Goal: Use online tool/utility: Use online tool/utility

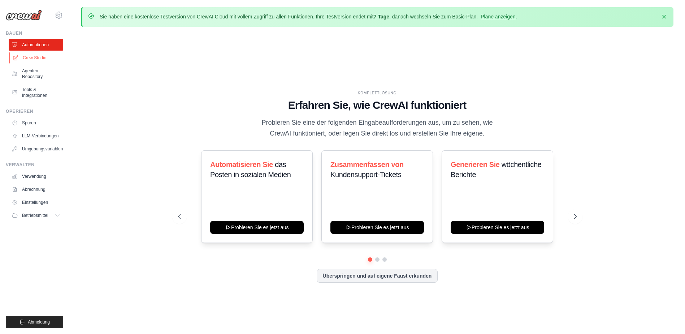
click at [39, 60] on font "Crew Studio" at bounding box center [34, 58] width 23 height 6
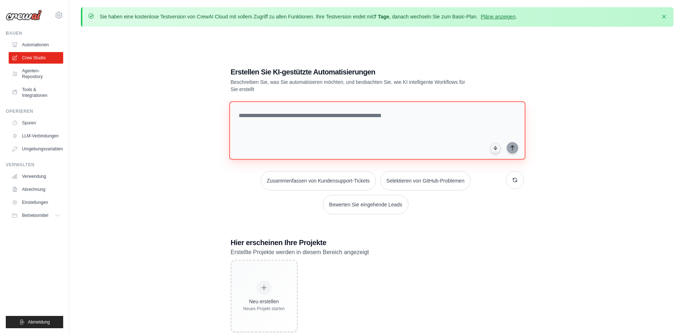
click at [308, 134] on textarea at bounding box center [377, 130] width 296 height 59
type textarea "**********"
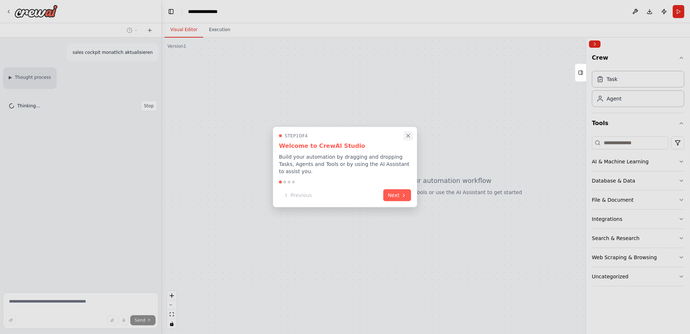
click at [410, 136] on icon "Close walkthrough" at bounding box center [408, 136] width 7 height 7
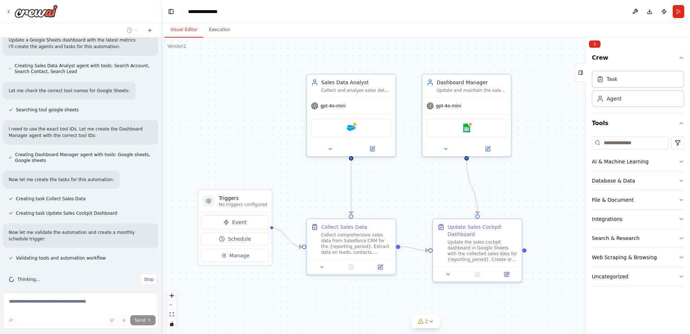
scroll to position [208, 0]
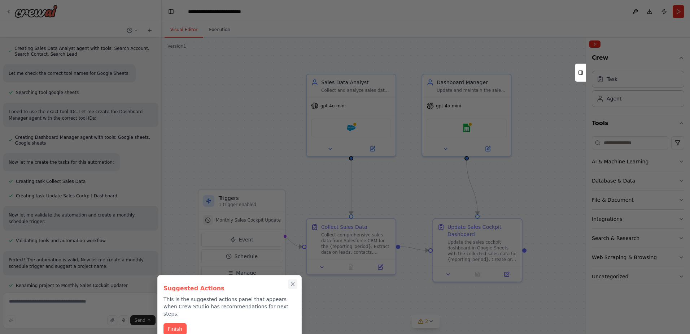
click at [295, 283] on icon "Close walkthrough" at bounding box center [293, 284] width 7 height 7
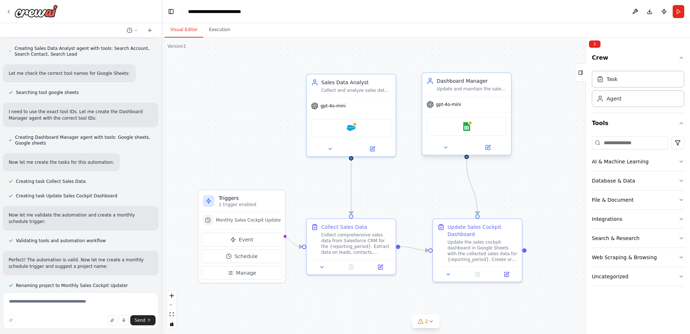
click at [457, 116] on div "Google sheets" at bounding box center [467, 126] width 89 height 28
click at [467, 131] on div "Google sheets" at bounding box center [467, 126] width 80 height 19
click at [467, 126] on img at bounding box center [467, 126] width 9 height 9
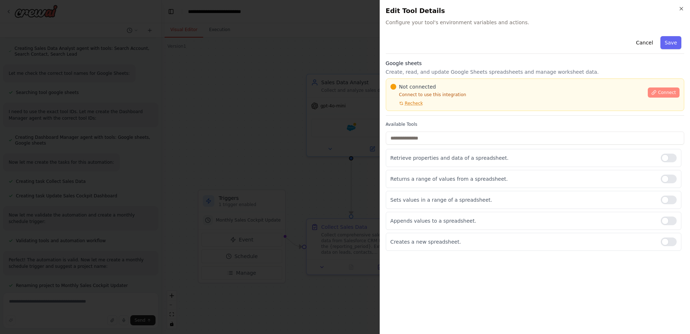
click at [659, 92] on button "Connect" at bounding box center [664, 92] width 32 height 10
